Goal: Entertainment & Leisure: Consume media (video, audio)

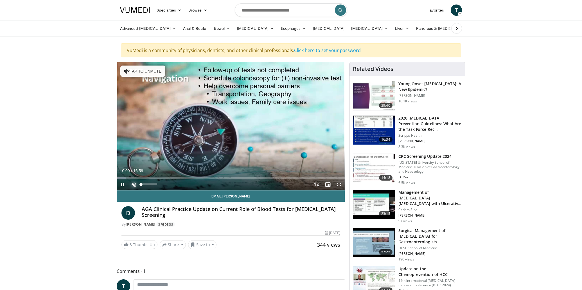
click at [133, 185] on span "Video Player" at bounding box center [133, 184] width 11 height 11
click at [151, 184] on div "61%" at bounding box center [151, 184] width 1 height 2
click at [148, 185] on div "46%" at bounding box center [148, 184] width 1 height 2
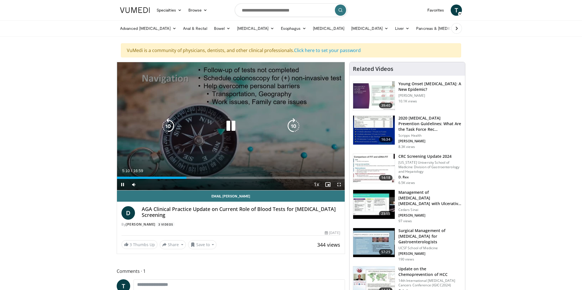
click at [231, 125] on icon "Video Player" at bounding box center [231, 126] width 16 height 16
click at [229, 128] on icon "Video Player" at bounding box center [231, 126] width 16 height 16
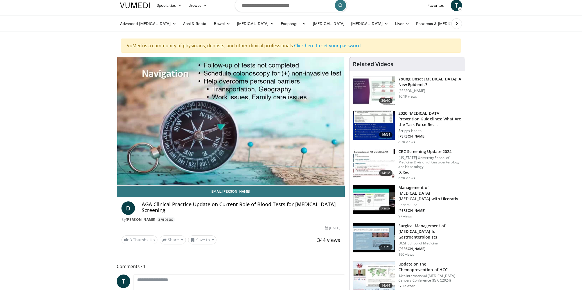
scroll to position [7, 0]
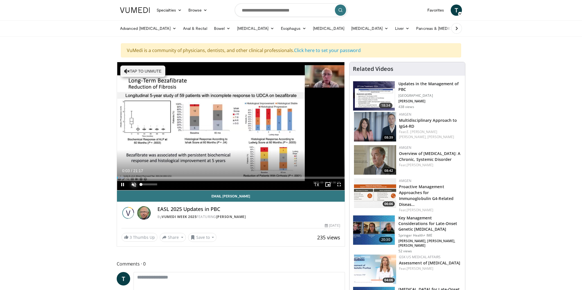
click at [136, 183] on span "Video Player" at bounding box center [133, 184] width 11 height 11
